Goal: Task Accomplishment & Management: Use online tool/utility

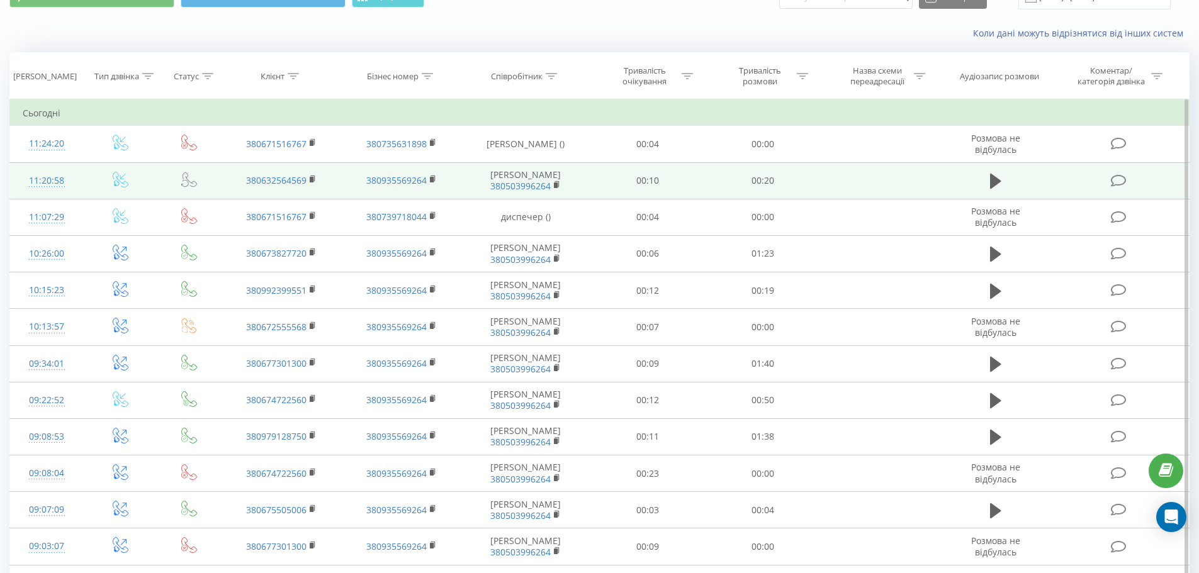
scroll to position [63, 0]
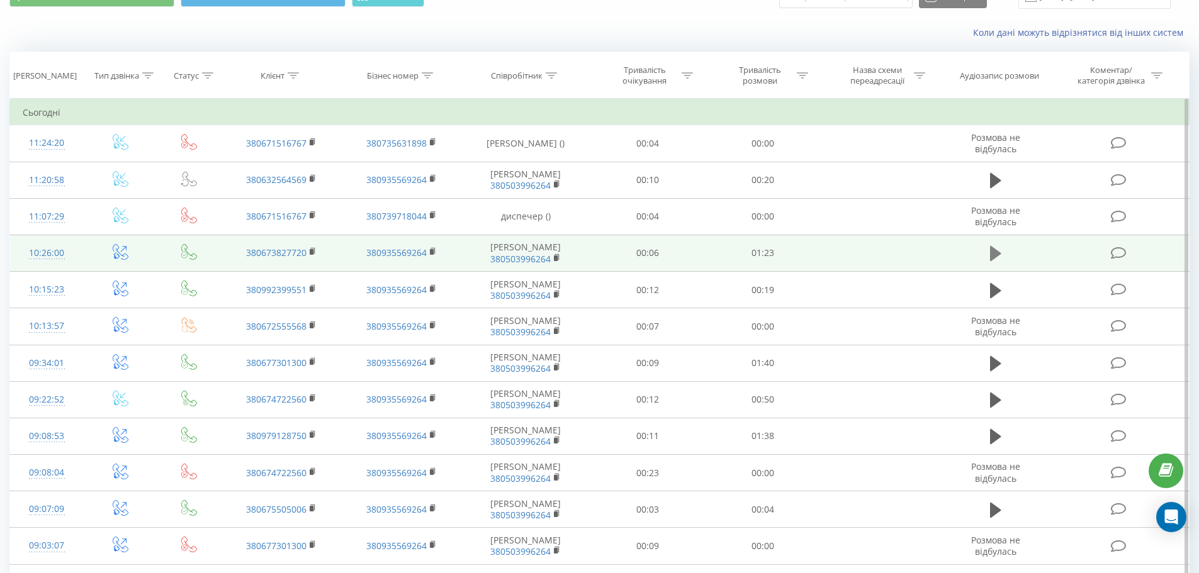
click at [997, 261] on icon at bounding box center [995, 253] width 11 height 15
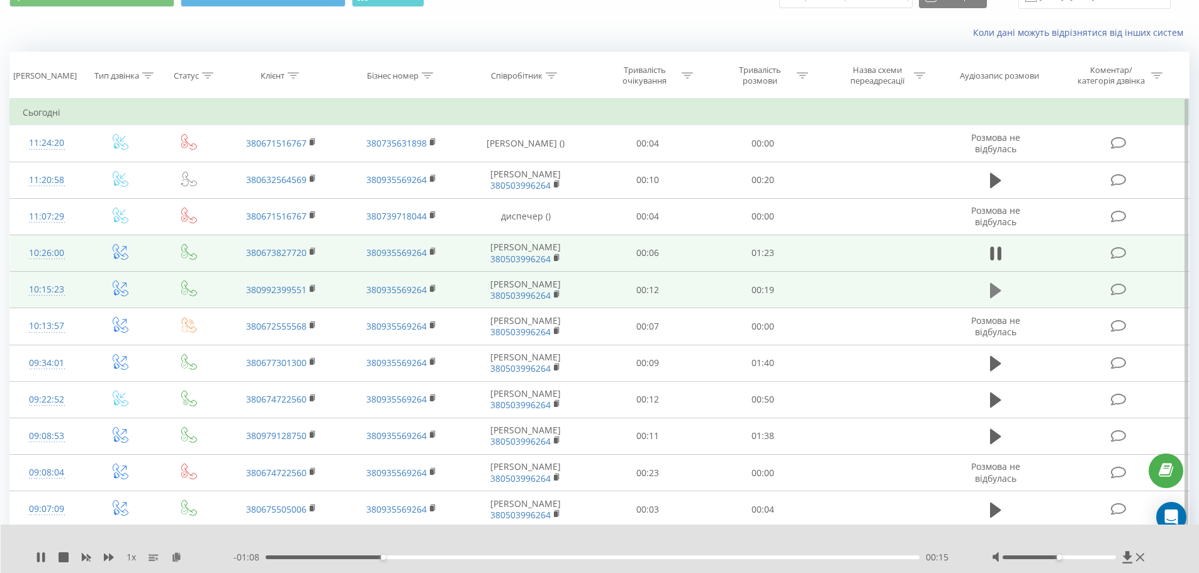
click at [991, 298] on icon at bounding box center [995, 290] width 11 height 15
click at [994, 300] on icon at bounding box center [995, 291] width 11 height 18
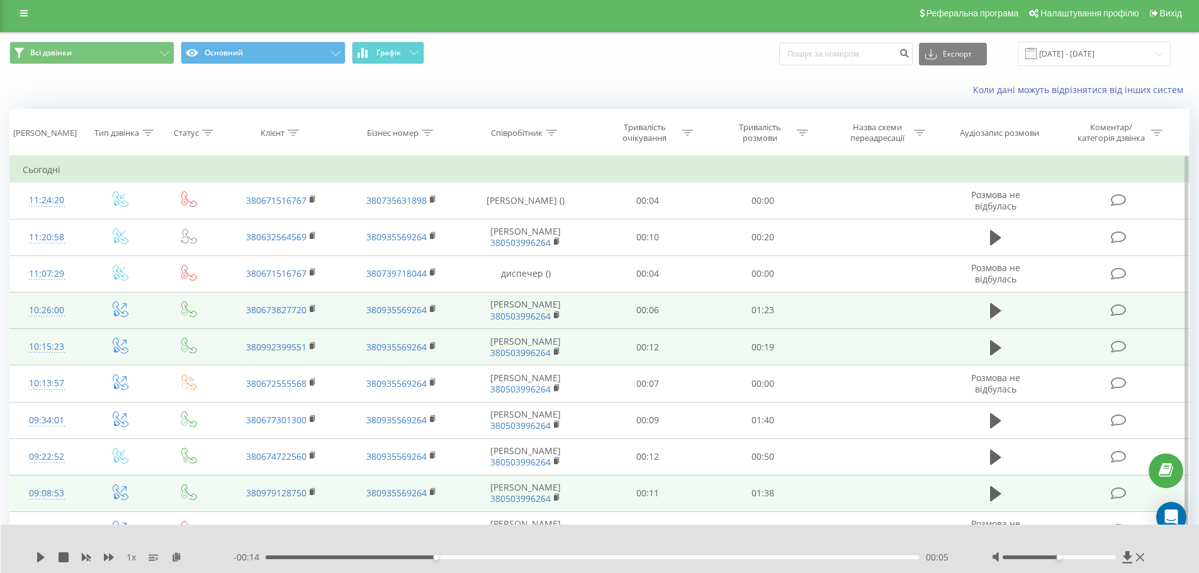
scroll to position [0, 0]
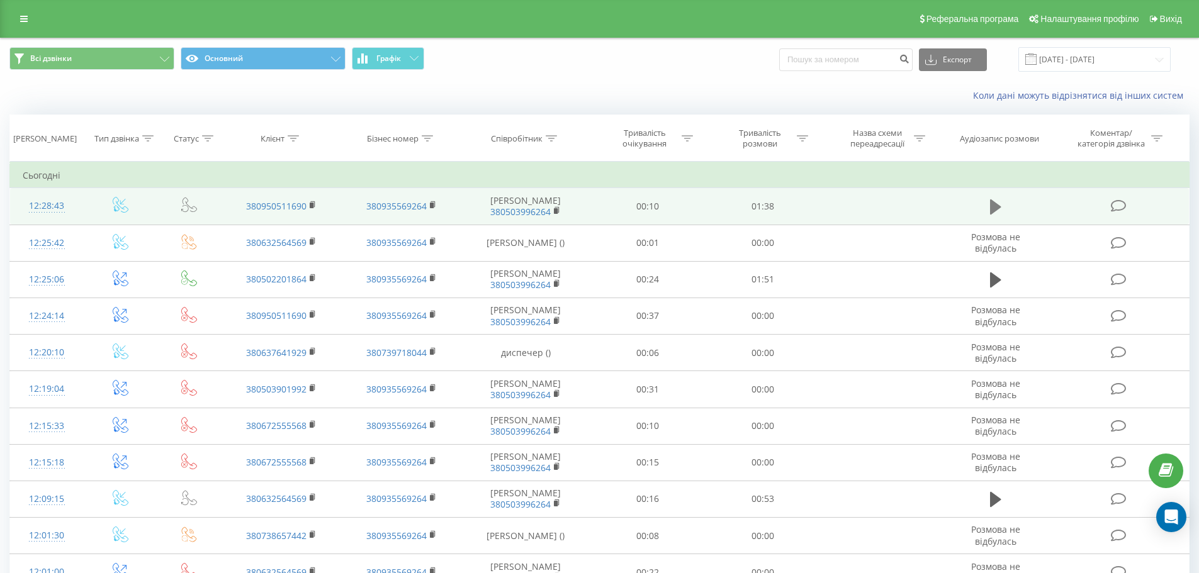
click at [994, 215] on icon at bounding box center [995, 207] width 11 height 15
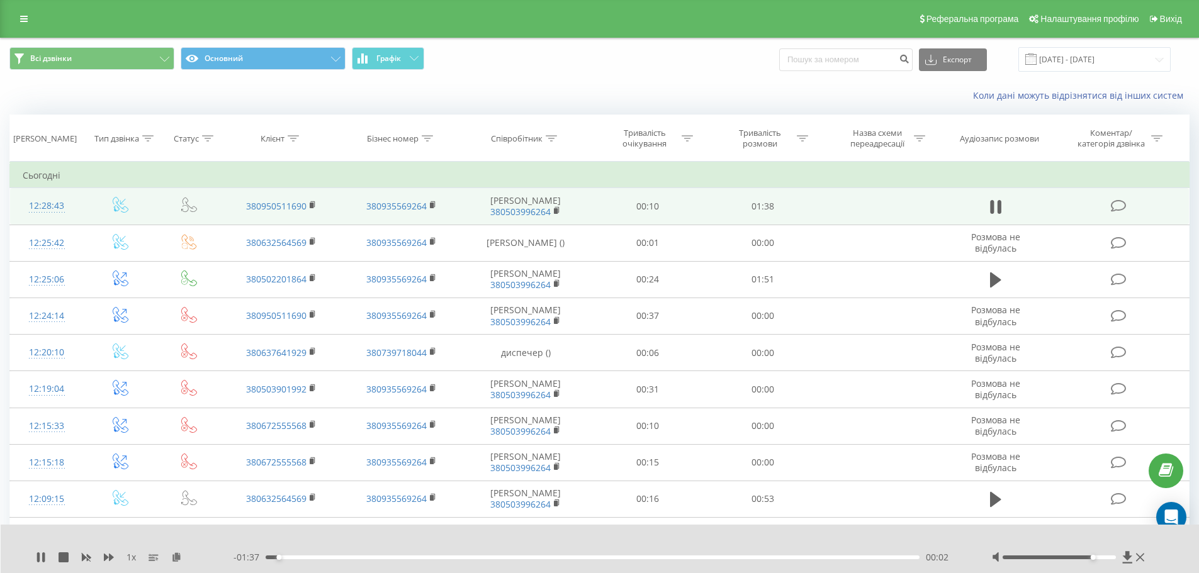
drag, startPoint x: 1062, startPoint y: 559, endPoint x: 1091, endPoint y: 558, distance: 28.3
click at [1091, 558] on div at bounding box center [1059, 558] width 113 height 4
